Goal: Information Seeking & Learning: Learn about a topic

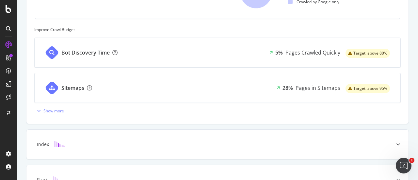
scroll to position [195, 0]
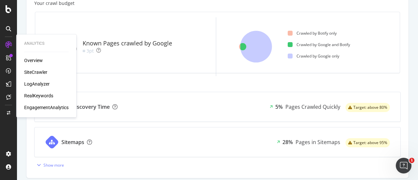
click at [37, 59] on div "Overview" at bounding box center [33, 60] width 19 height 7
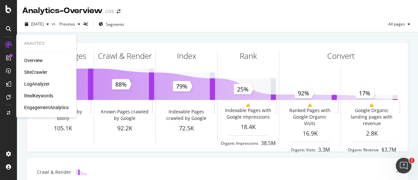
click at [33, 83] on div "LogAnalyzer" at bounding box center [36, 84] width 25 height 7
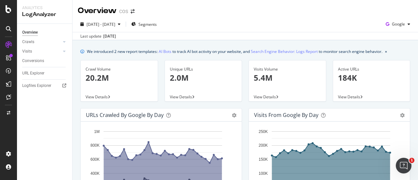
click at [65, 43] on icon at bounding box center [64, 42] width 3 height 4
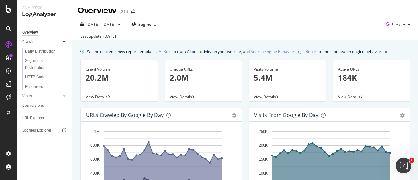
click at [65, 41] on icon at bounding box center [64, 42] width 3 height 4
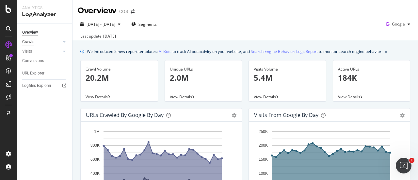
click at [33, 43] on div "Crawls" at bounding box center [28, 42] width 12 height 7
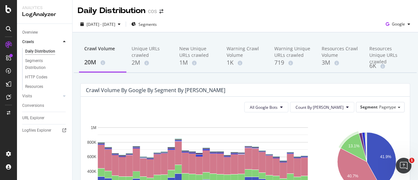
scroll to position [131, 0]
